Goal: Find specific page/section: Find specific page/section

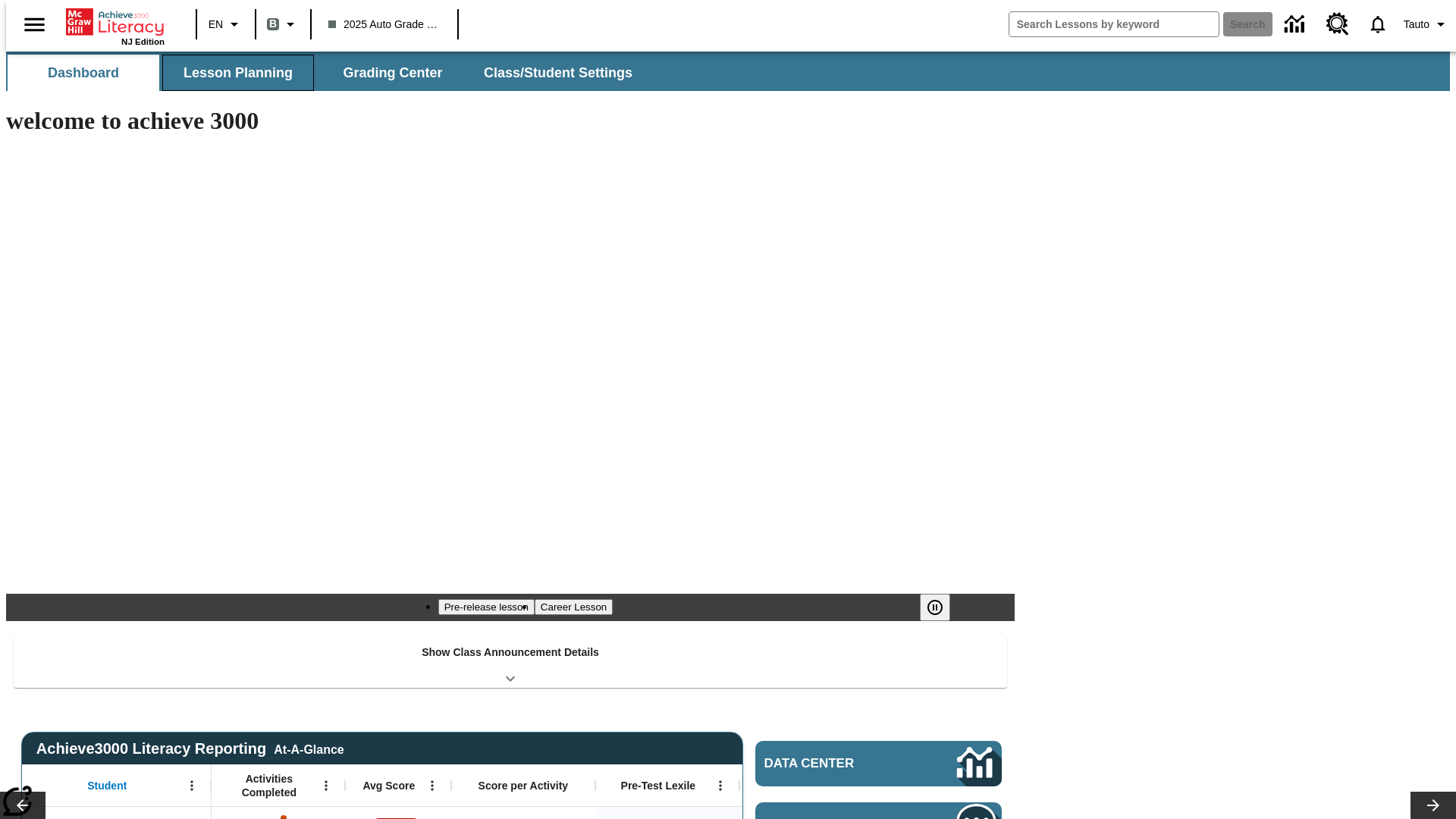
click at [232, 73] on button "Lesson Planning" at bounding box center [238, 73] width 152 height 36
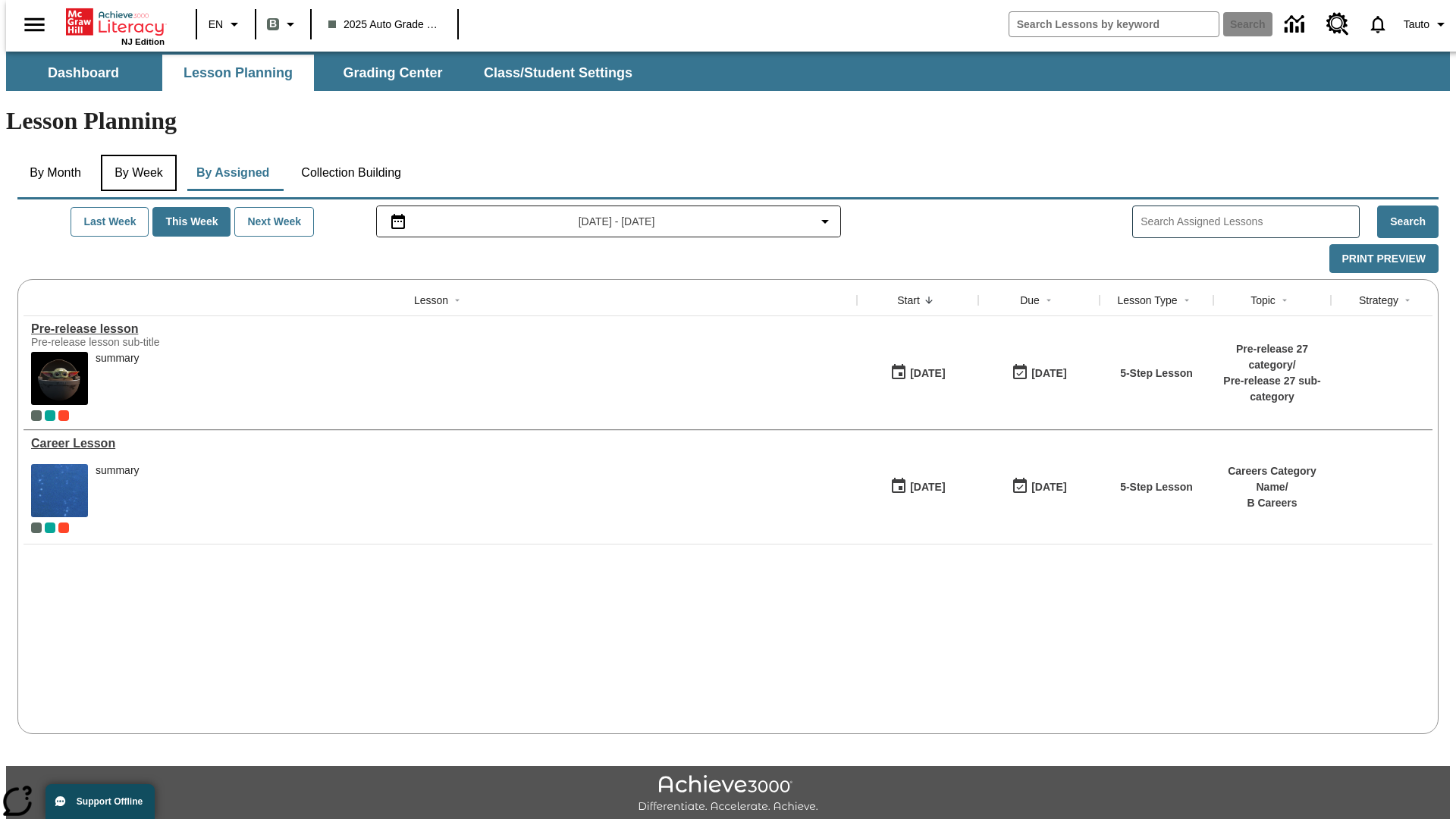
click at [135, 155] on button "By Week" at bounding box center [138, 173] width 76 height 36
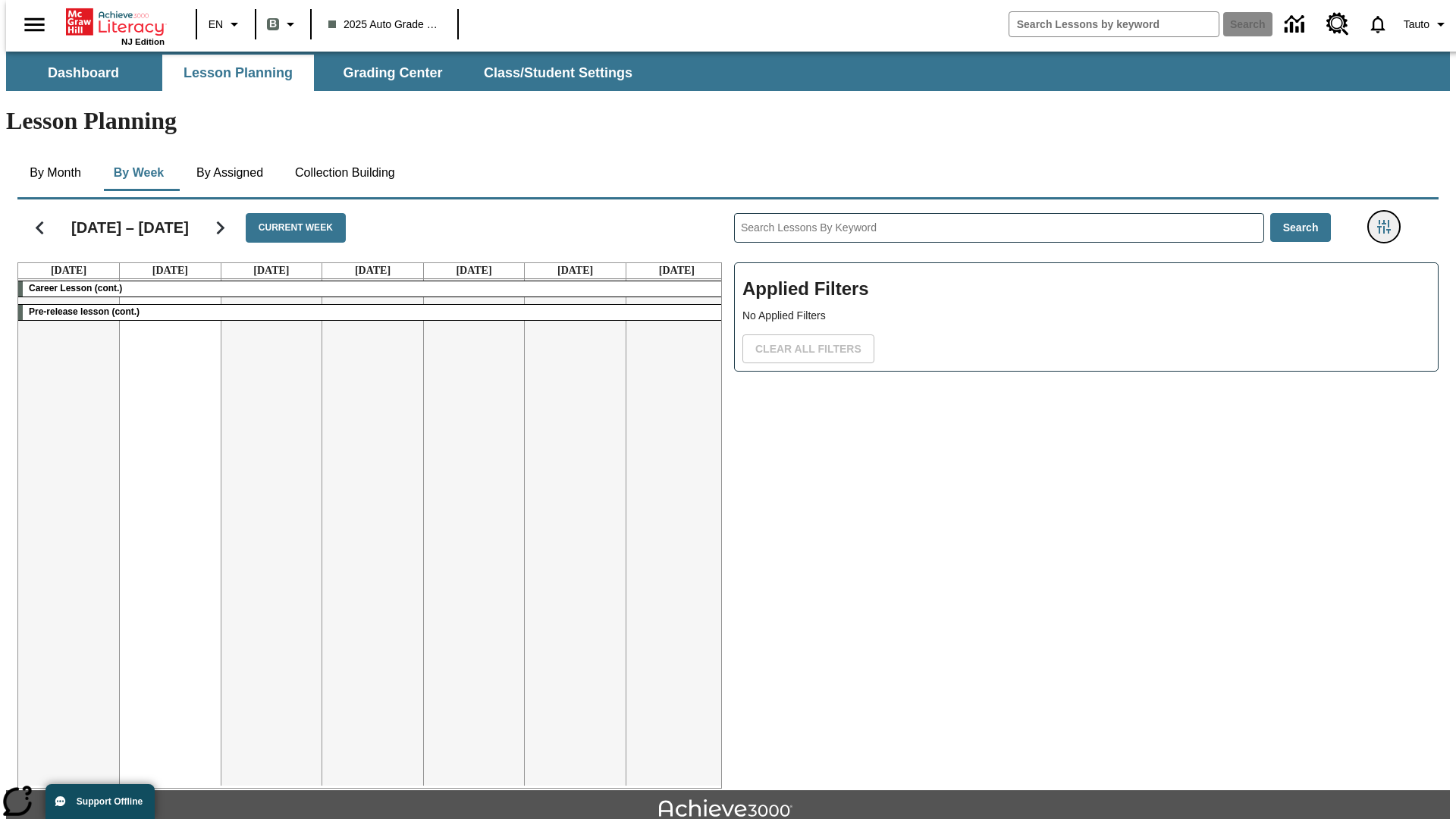
click at [1388, 220] on icon "Filters Side menu" at bounding box center [1384, 227] width 14 height 14
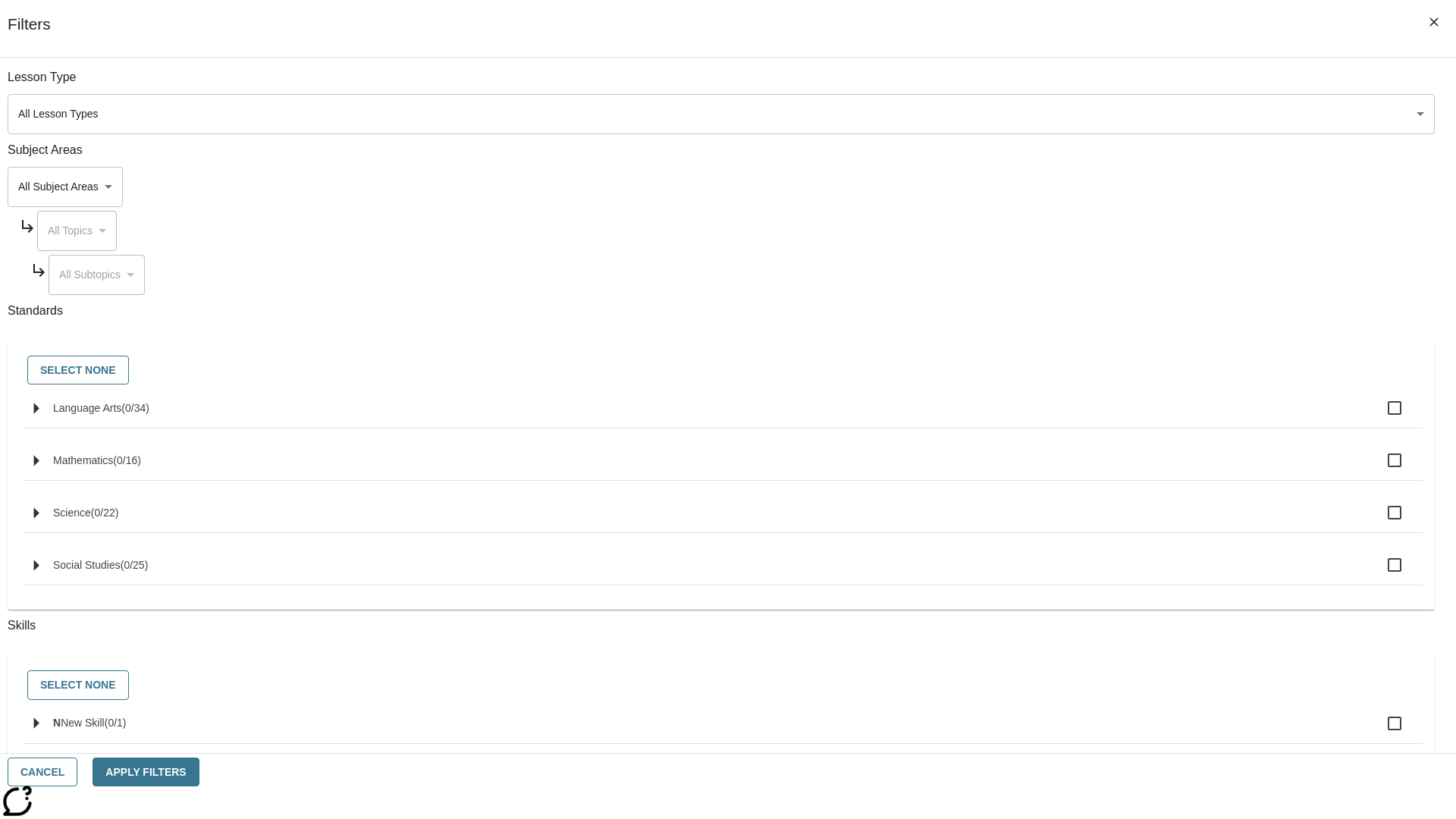
click at [1092, 114] on body "Skip to main content NJ Edition EN B 2025 Auto Grade 1 B Search 0 Tauto Dashboa…" at bounding box center [728, 469] width 1444 height 836
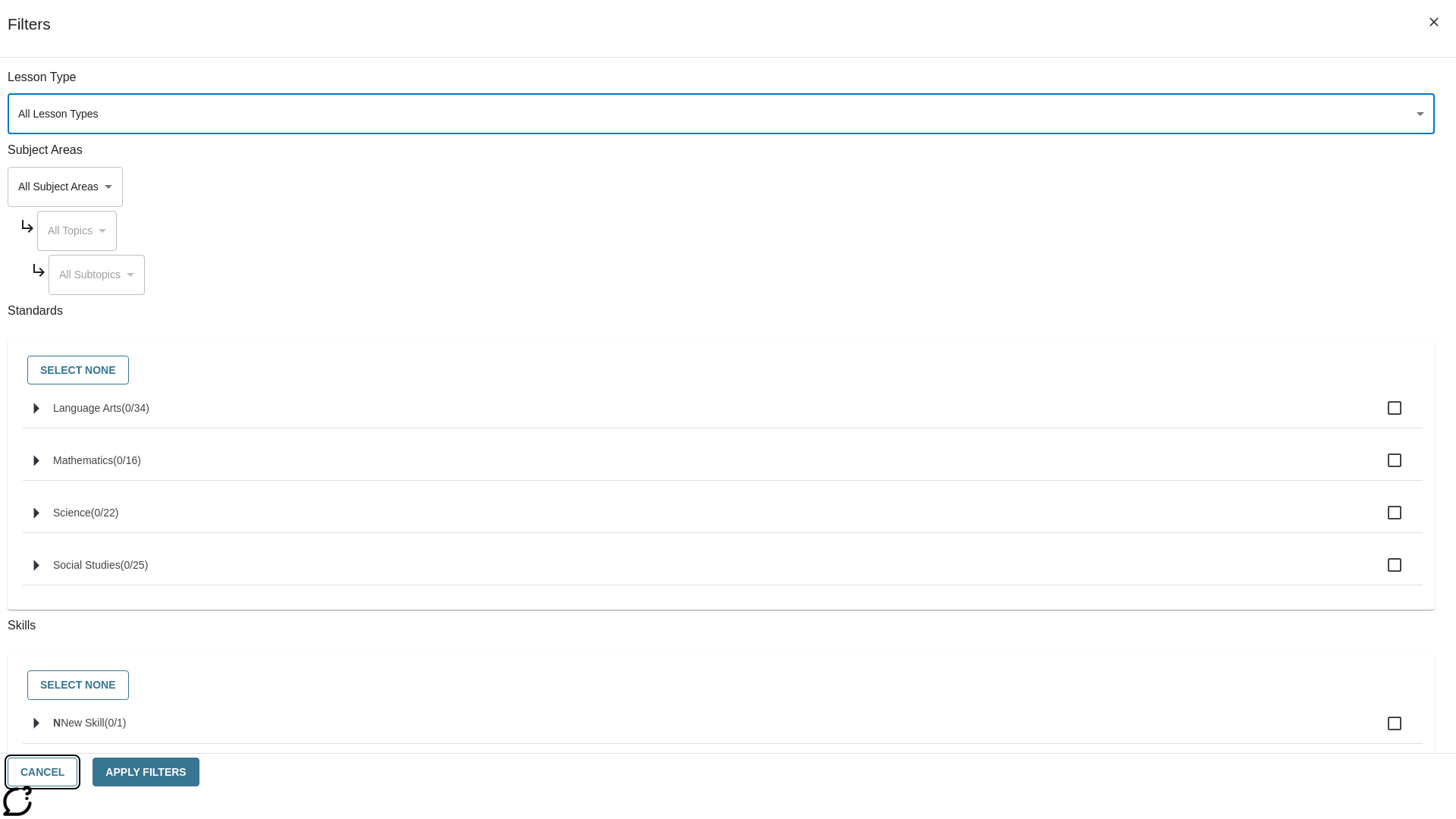
click at [77, 772] on button "Cancel" at bounding box center [43, 773] width 69 height 30
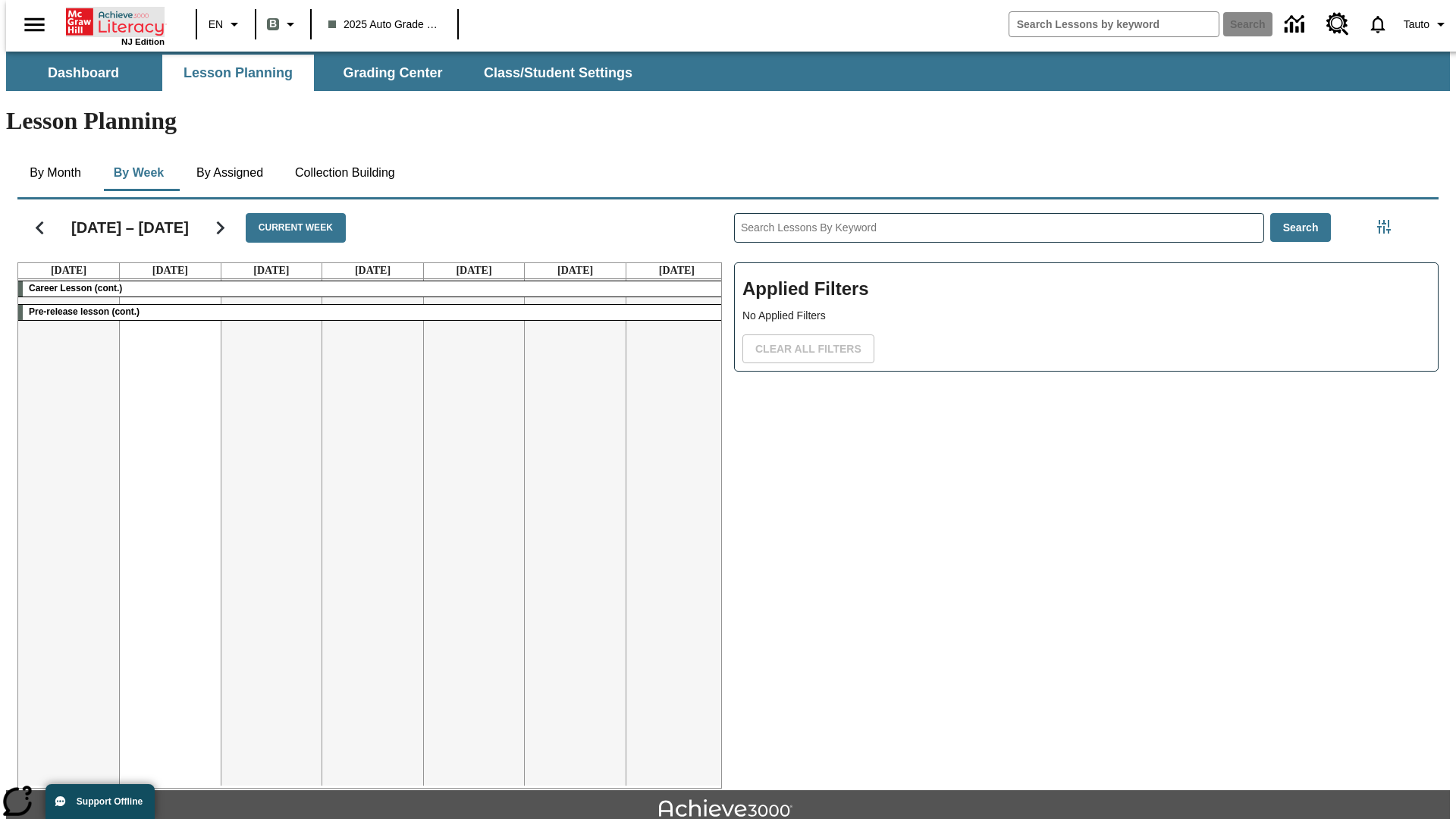
click at [109, 21] on icon "Home" at bounding box center [116, 22] width 101 height 30
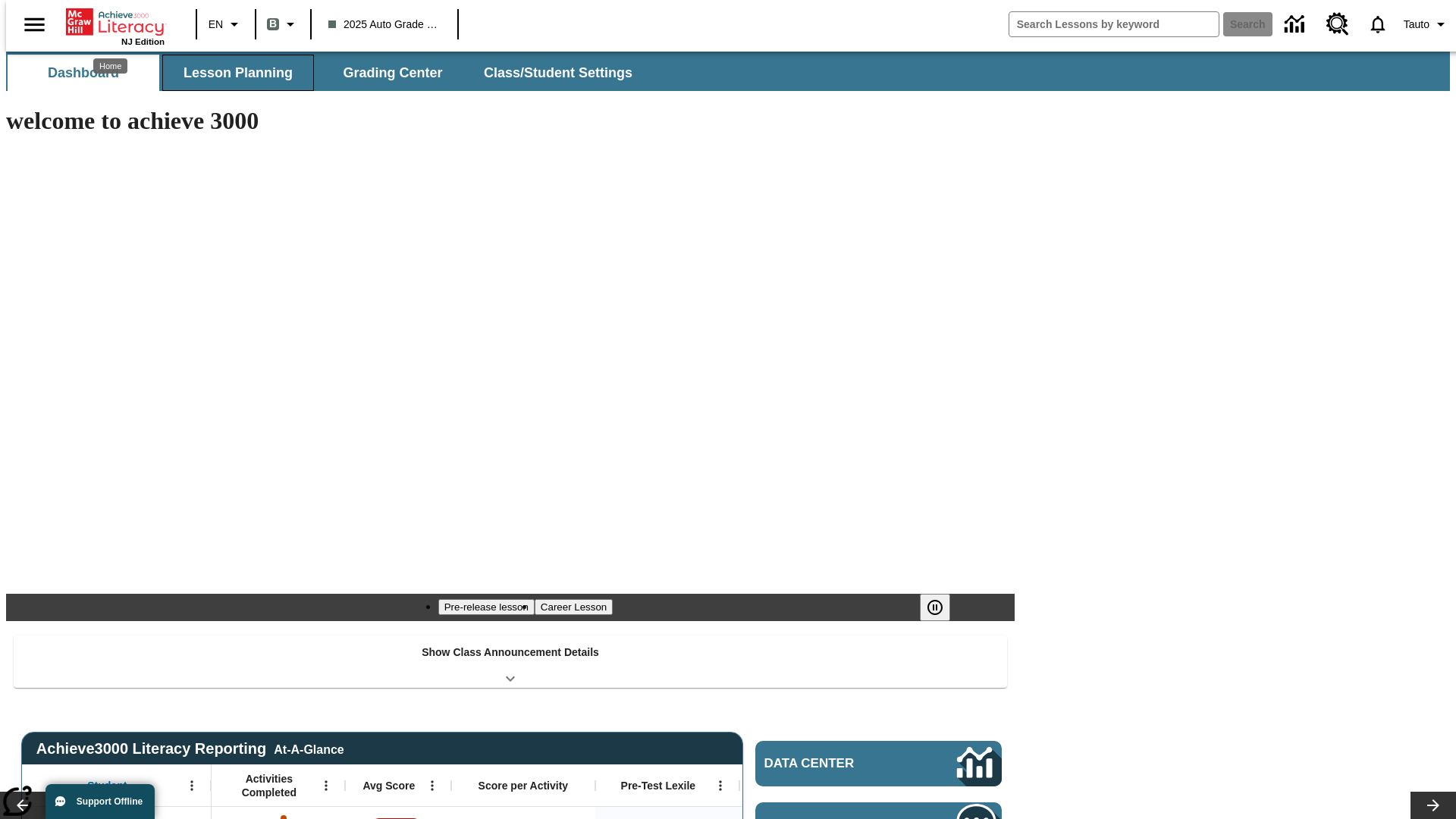
click at [232, 73] on button "Lesson Planning" at bounding box center [238, 73] width 152 height 36
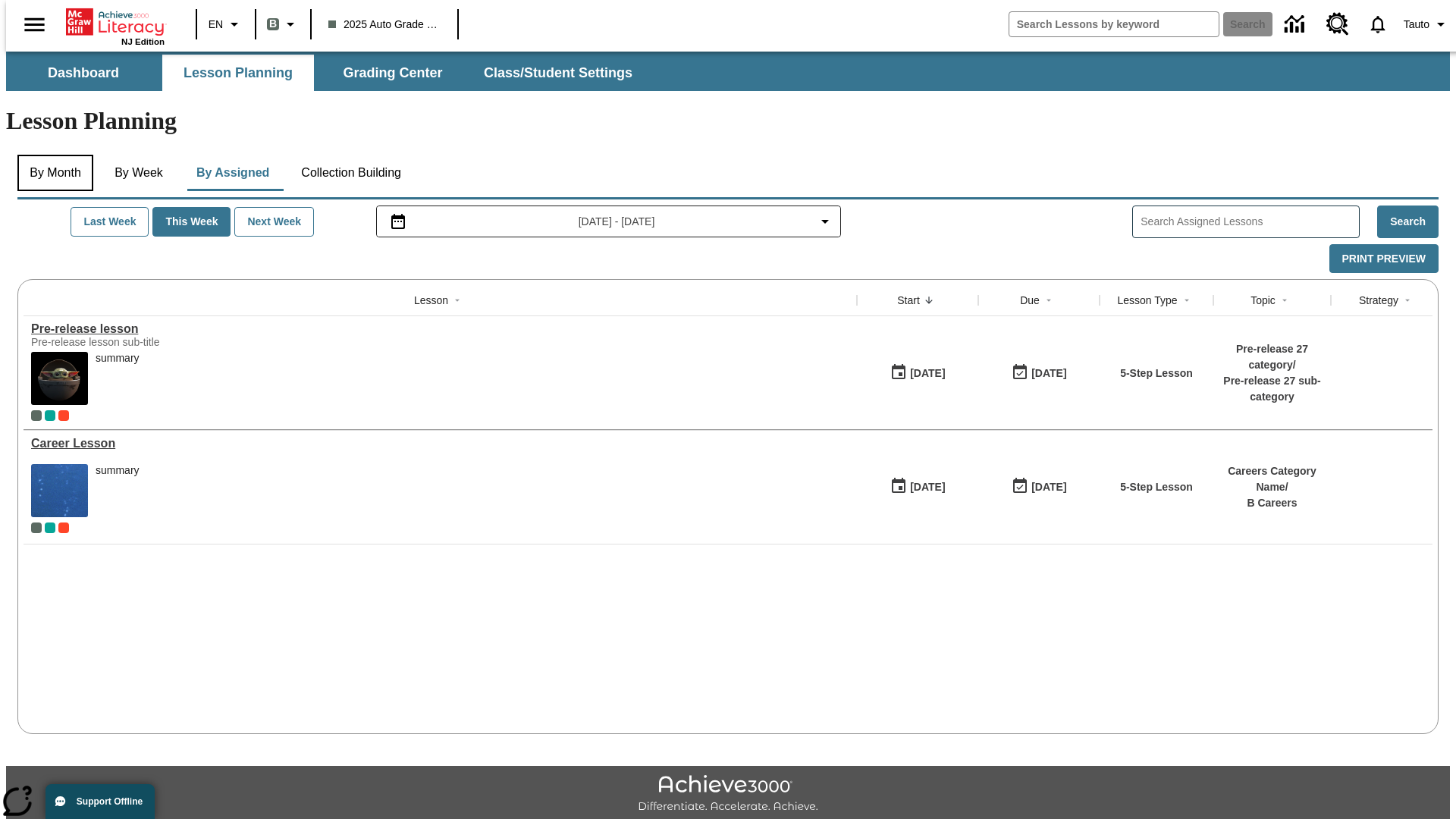
click at [51, 155] on button "By Month" at bounding box center [55, 173] width 76 height 36
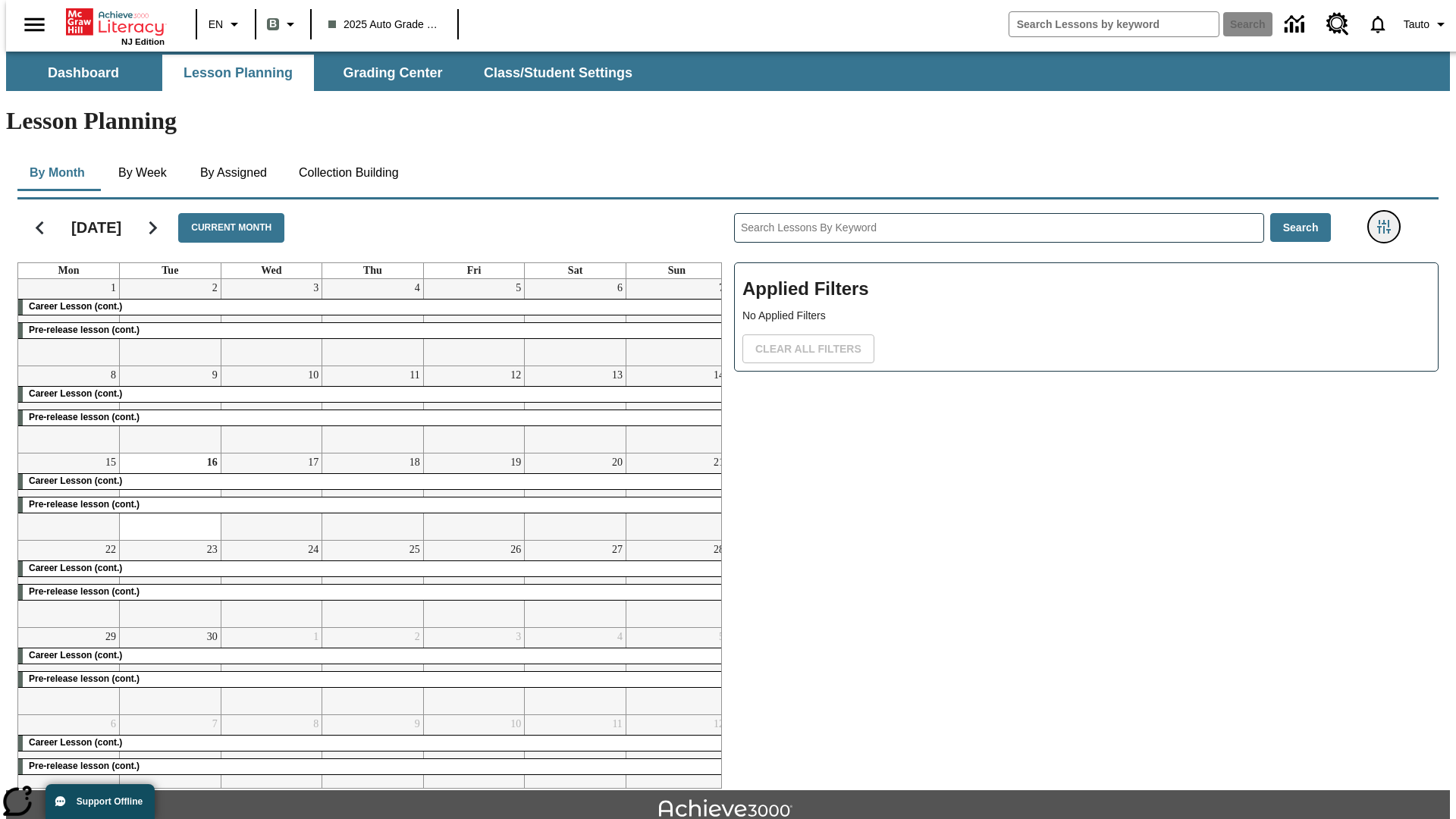
click at [1388, 220] on icon "Filters Side menu" at bounding box center [1384, 227] width 14 height 14
